Goal: Task Accomplishment & Management: Use online tool/utility

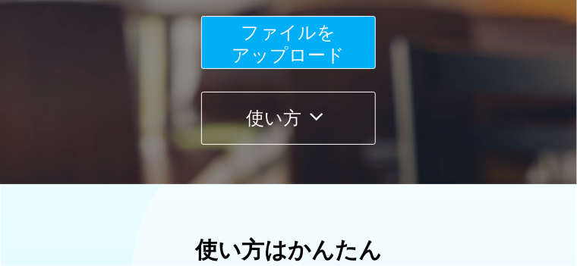
scroll to position [341, 0]
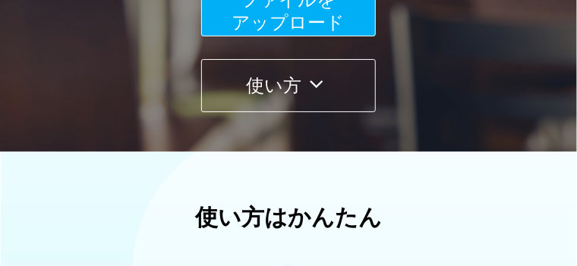
click at [282, 28] on span "ファイルを ​​アップロード" at bounding box center [288, 10] width 113 height 43
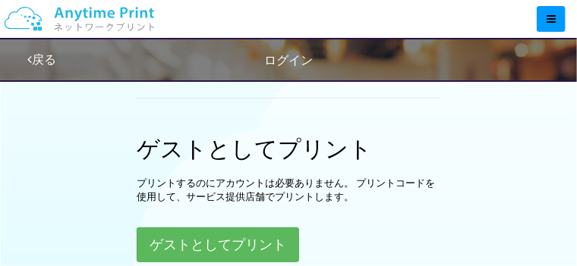
scroll to position [531, 0]
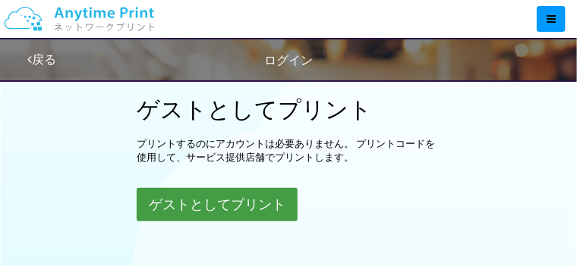
click at [244, 197] on button "ゲストとしてプリント" at bounding box center [217, 204] width 161 height 33
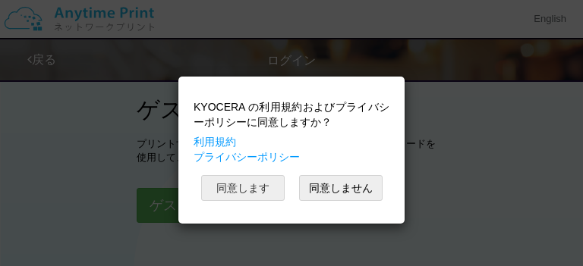
click at [256, 180] on button "同意します" at bounding box center [242, 188] width 83 height 26
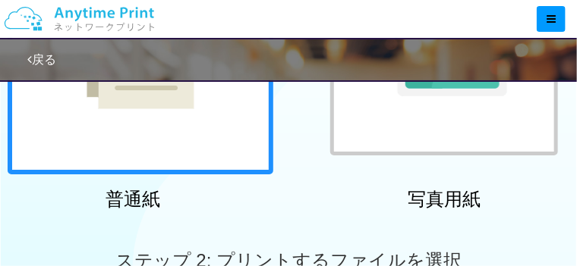
scroll to position [259, 0]
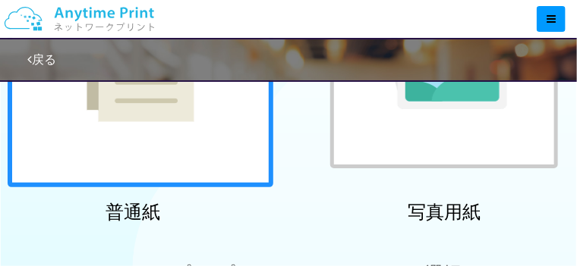
click at [172, 137] on div at bounding box center [141, 55] width 266 height 266
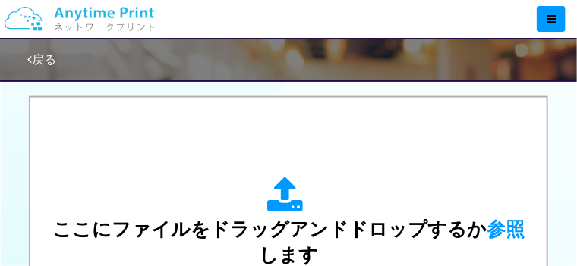
scroll to position [524, 0]
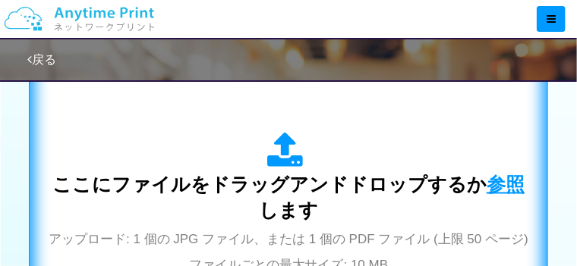
click at [492, 174] on span "参照" at bounding box center [505, 184] width 38 height 21
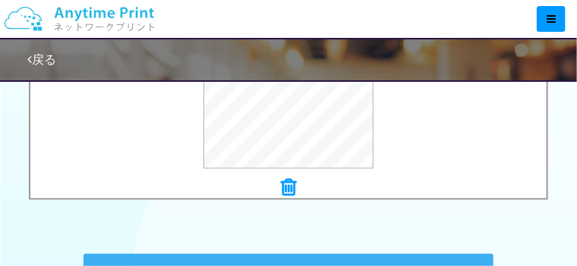
scroll to position [752, 0]
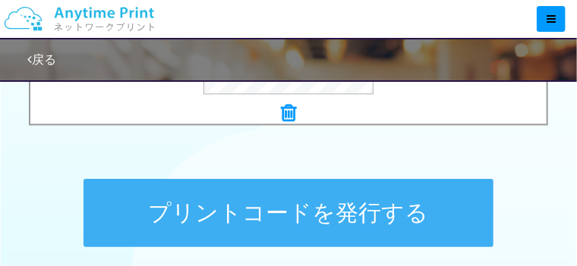
click at [321, 208] on button "プリントコードを発行する" at bounding box center [288, 213] width 410 height 68
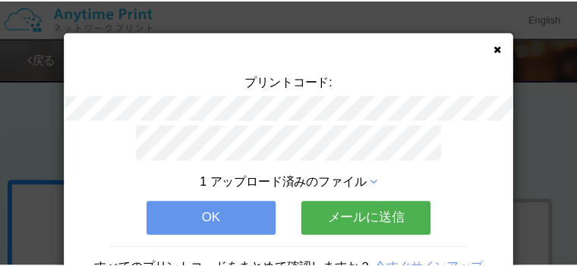
scroll to position [11, 0]
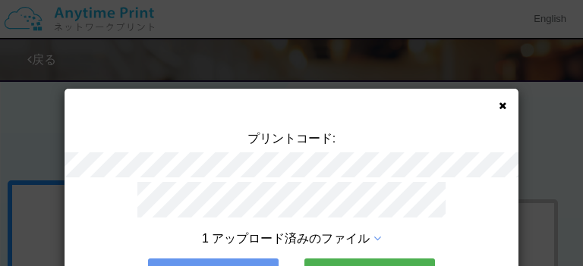
click at [498, 104] on icon at bounding box center [502, 106] width 8 height 10
